Goal: Task Accomplishment & Management: Manage account settings

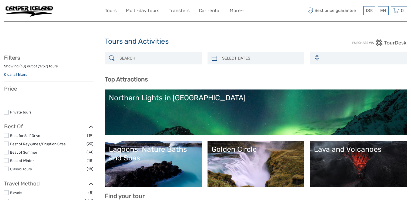
select select
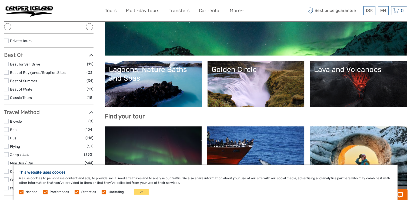
scroll to position [81, 0]
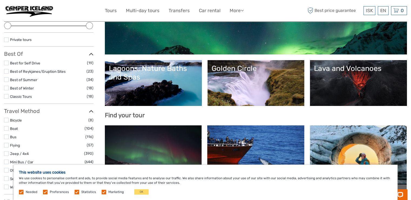
click at [44, 193] on label at bounding box center [45, 192] width 5 height 5
click at [0, 0] on input "checkbox" at bounding box center [0, 0] width 0 height 0
drag, startPoint x: 74, startPoint y: 192, endPoint x: 82, endPoint y: 192, distance: 7.8
click at [75, 192] on label at bounding box center [77, 192] width 5 height 5
click at [0, 0] on input "checkbox" at bounding box center [0, 0] width 0 height 0
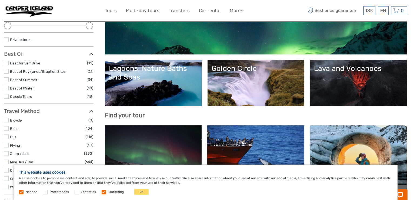
click at [104, 193] on label at bounding box center [104, 192] width 5 height 5
click at [0, 0] on input "checkbox" at bounding box center [0, 0] width 0 height 0
click at [20, 193] on label at bounding box center [21, 192] width 5 height 5
click at [141, 192] on button "OK" at bounding box center [141, 192] width 14 height 5
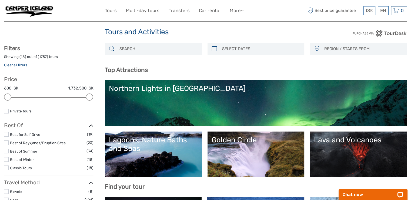
scroll to position [0, 0]
